Goal: Task Accomplishment & Management: Manage account settings

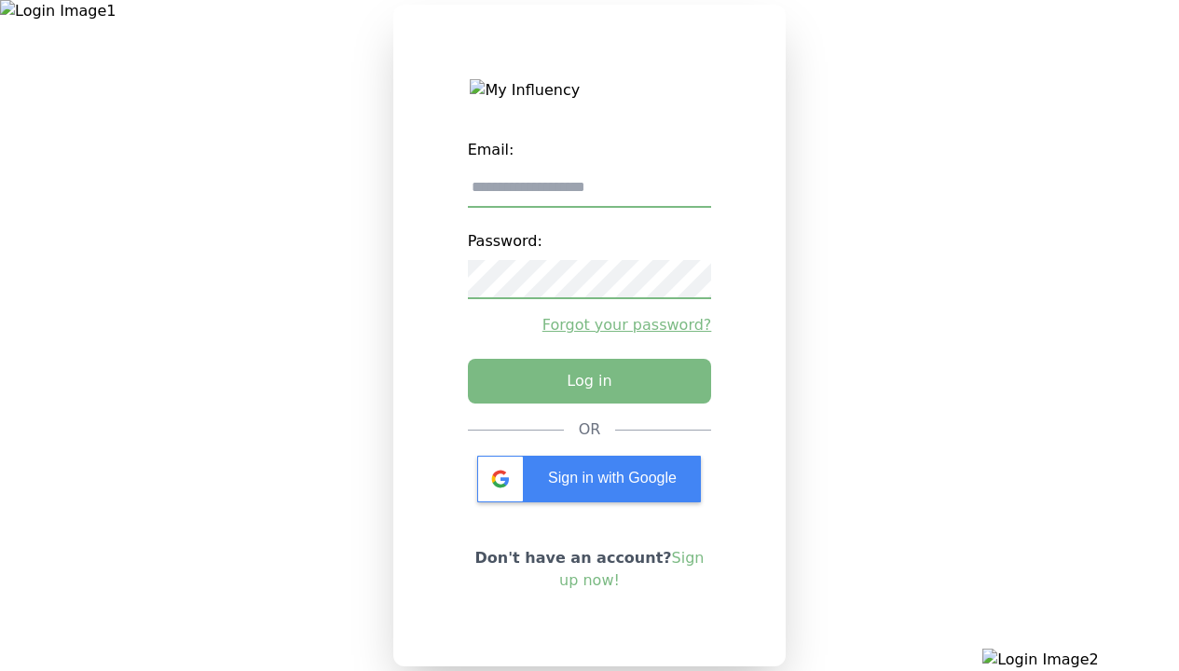
click at [589, 195] on input "email" at bounding box center [590, 188] width 244 height 39
type input "**********"
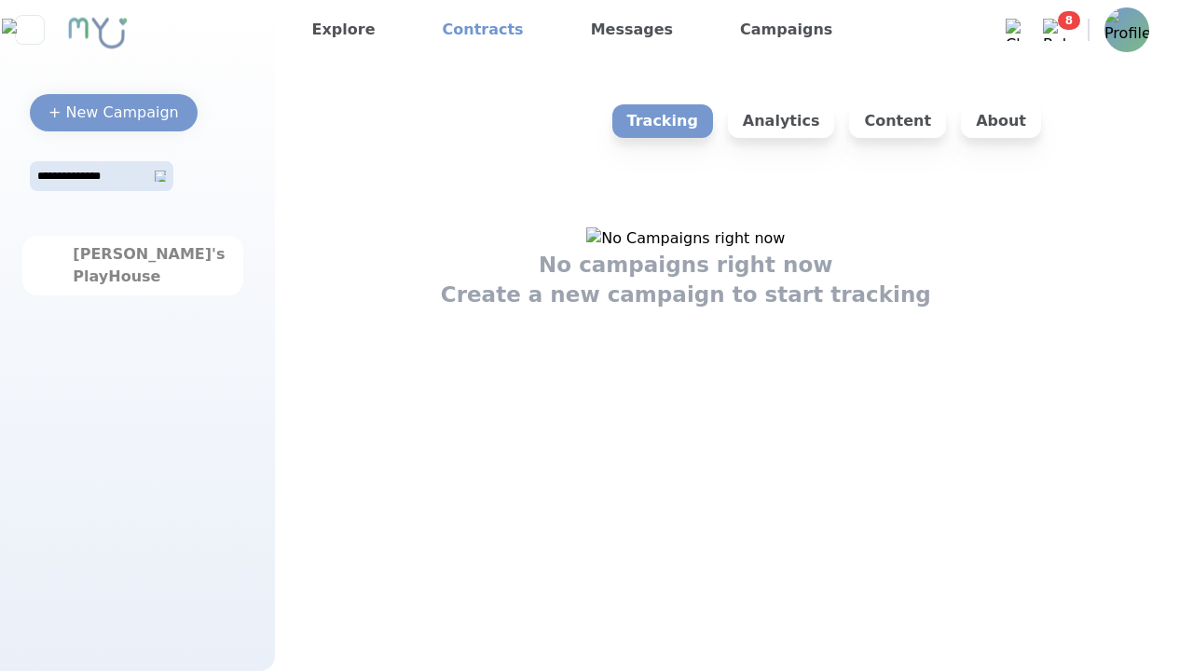
click at [469, 30] on link "Contracts" at bounding box center [483, 30] width 96 height 30
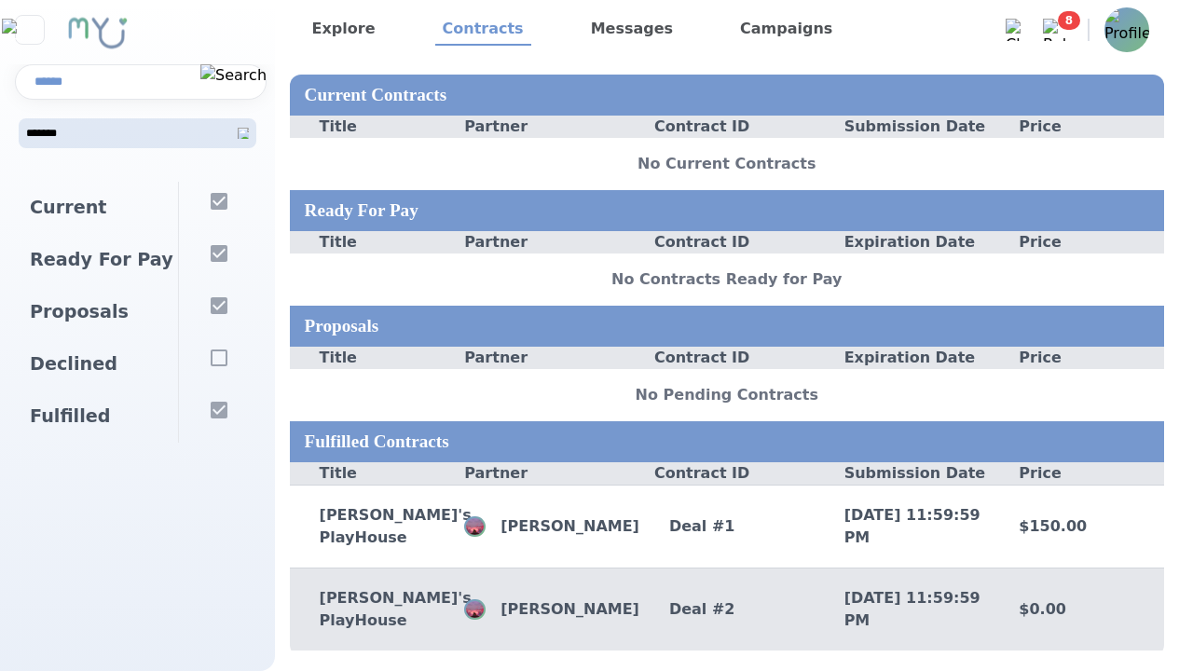
click at [726, 620] on div "Deal # 2" at bounding box center [726, 609] width 175 height 22
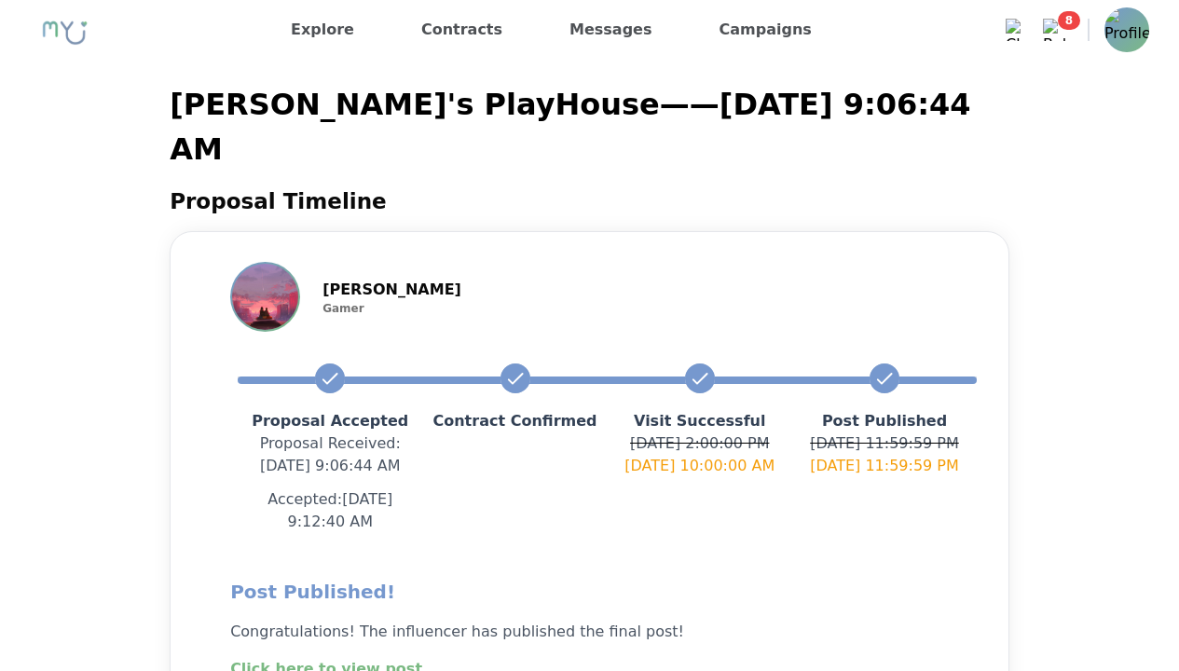
scroll to position [350, 0]
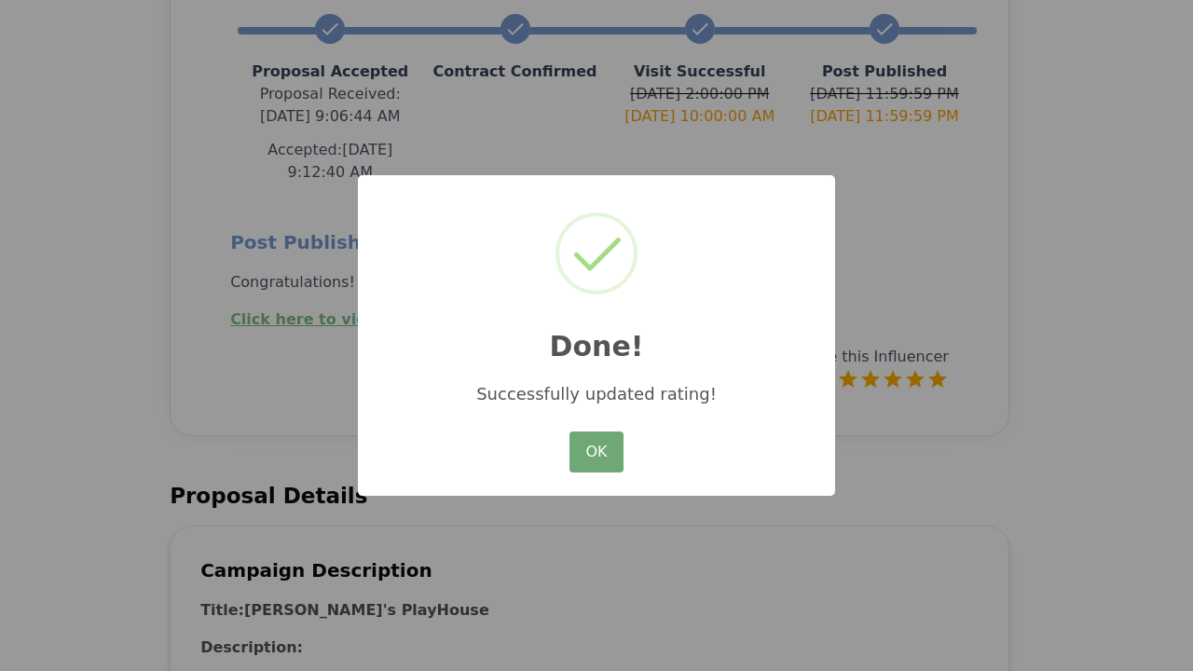
click at [596, 453] on button "OK" at bounding box center [596, 452] width 54 height 41
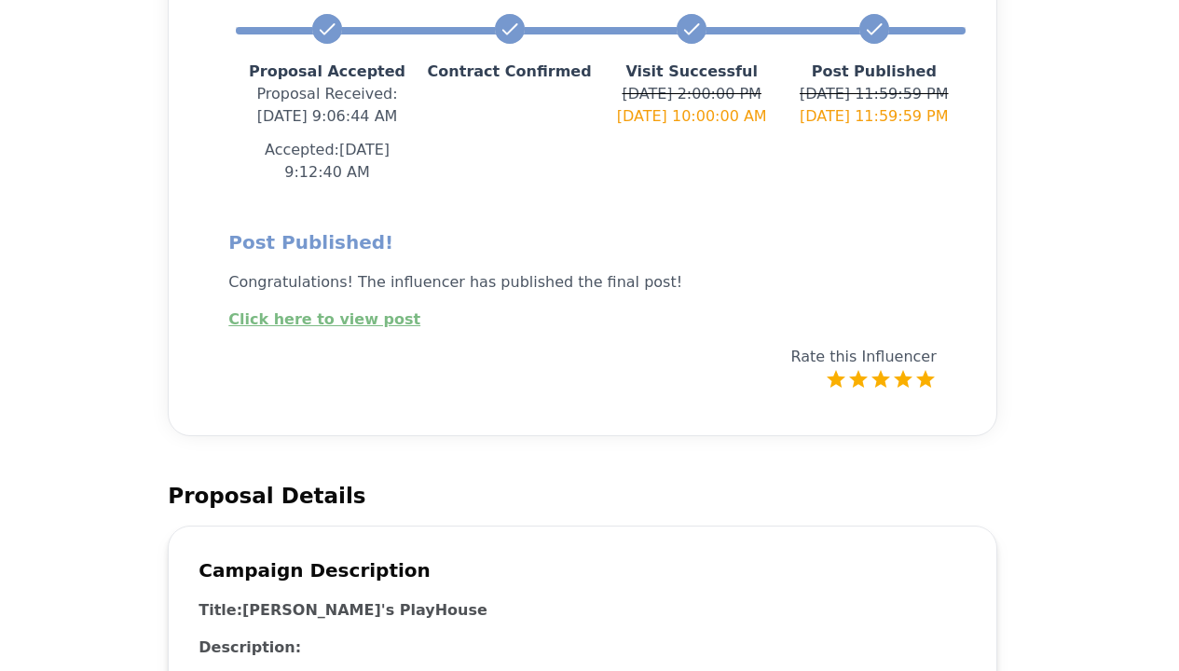
click at [313, 310] on link "Click here to view post" at bounding box center [324, 319] width 192 height 18
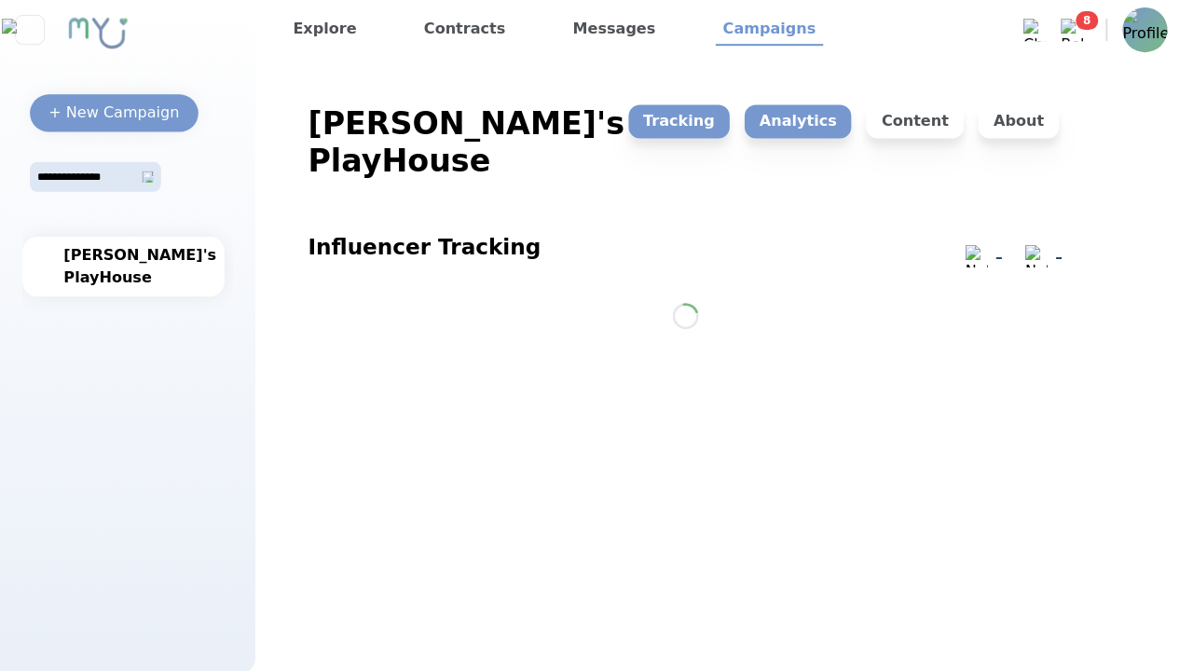
click at [812, 121] on p "Analytics" at bounding box center [795, 121] width 107 height 34
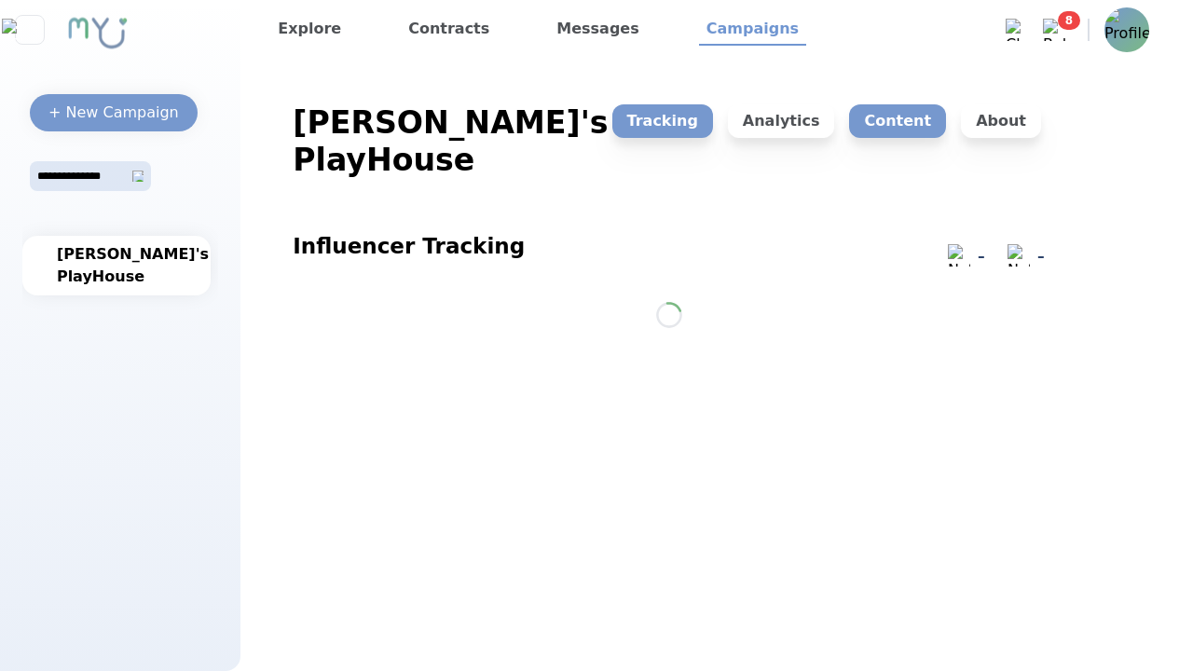
click at [906, 121] on p "Content" at bounding box center [897, 121] width 97 height 34
